Goal: Information Seeking & Learning: Learn about a topic

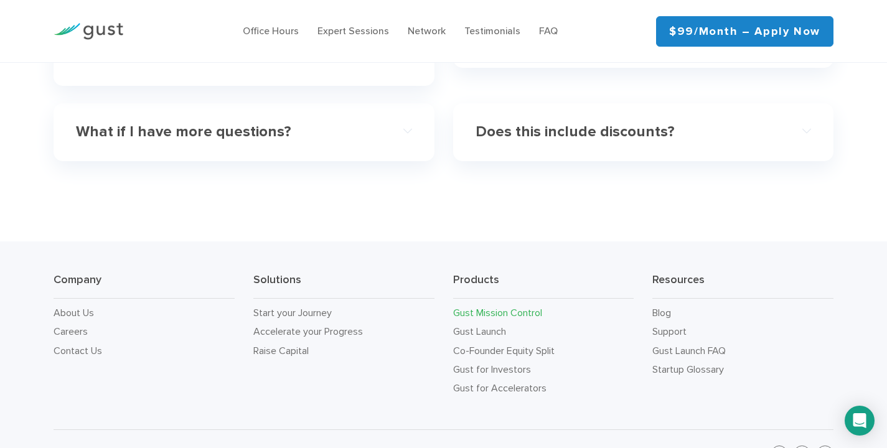
scroll to position [3973, 0]
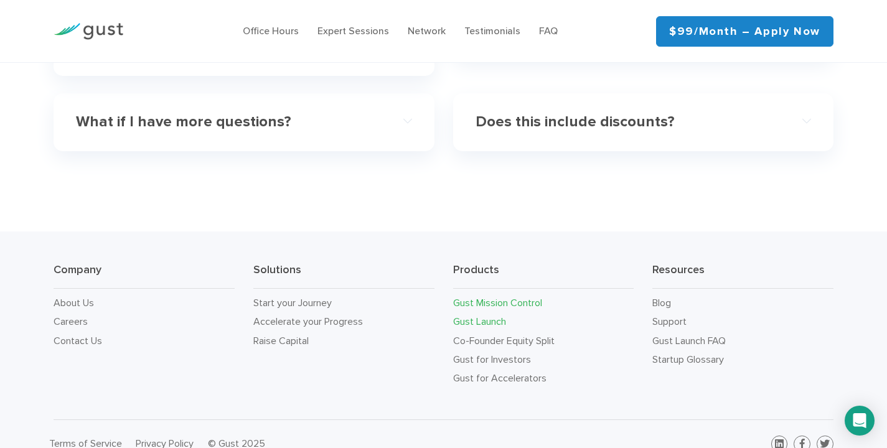
click at [484, 316] on link "Gust Launch" at bounding box center [479, 322] width 53 height 12
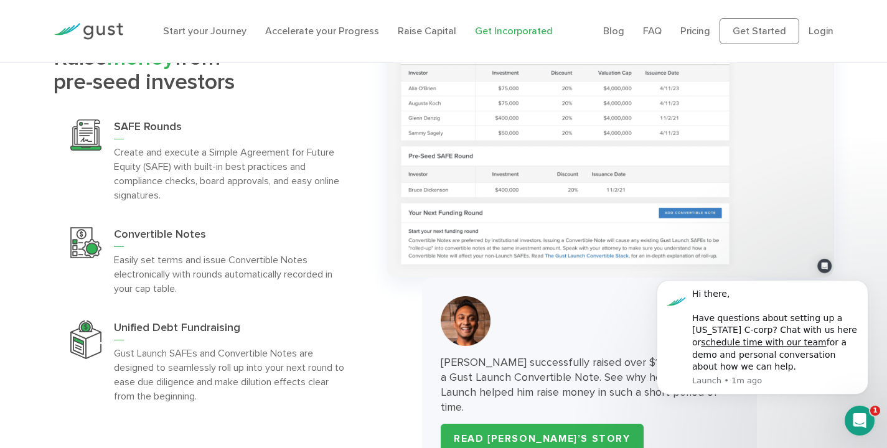
scroll to position [3484, 0]
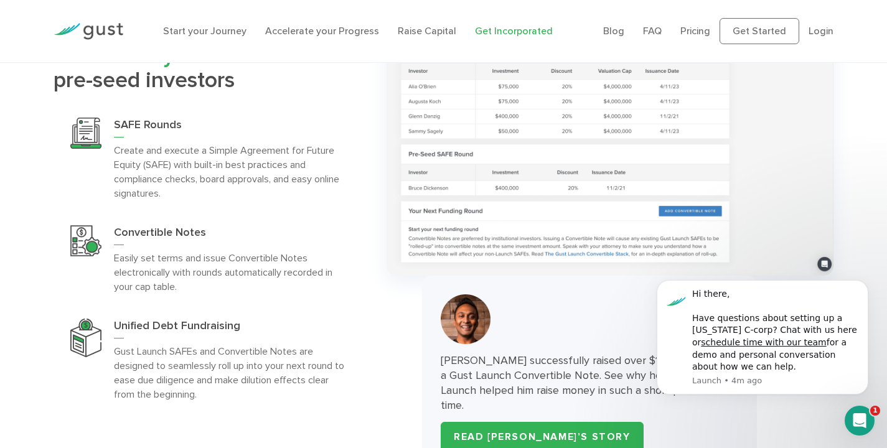
click at [163, 136] on h3 "SAFE Rounds" at bounding box center [232, 128] width 237 height 20
click at [90, 145] on img at bounding box center [85, 133] width 31 height 31
